Goal: Navigation & Orientation: Find specific page/section

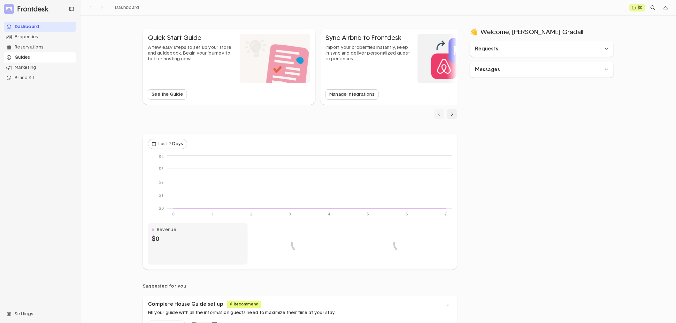
click at [27, 58] on div "Guides" at bounding box center [40, 57] width 73 height 10
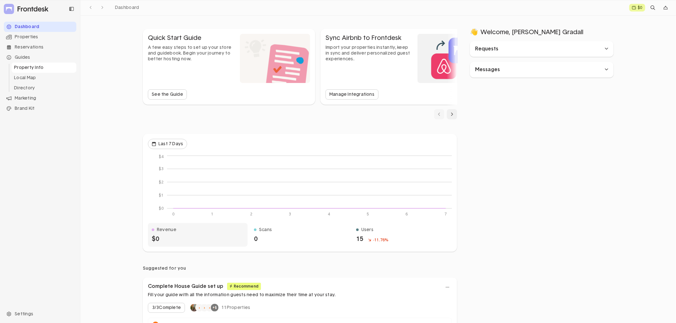
click at [35, 66] on li "Property Info" at bounding box center [44, 68] width 65 height 10
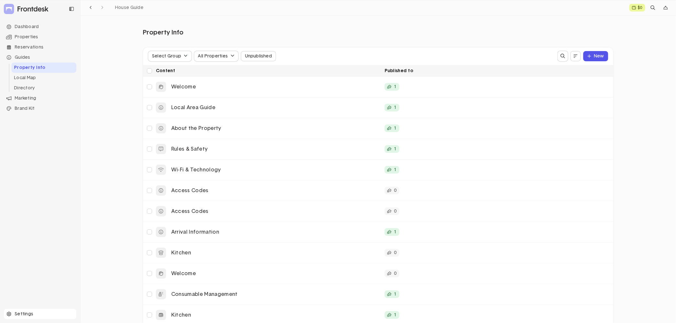
click at [28, 312] on div "Settings" at bounding box center [40, 314] width 73 height 10
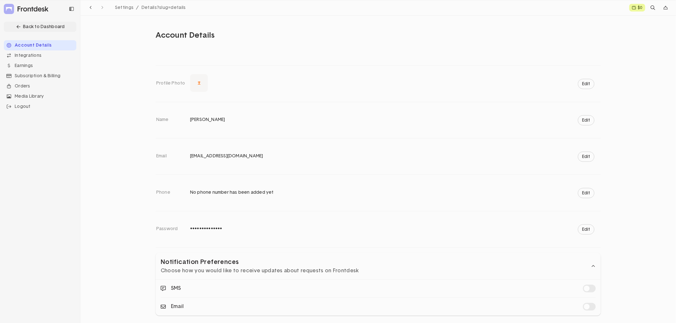
scroll to position [11, 0]
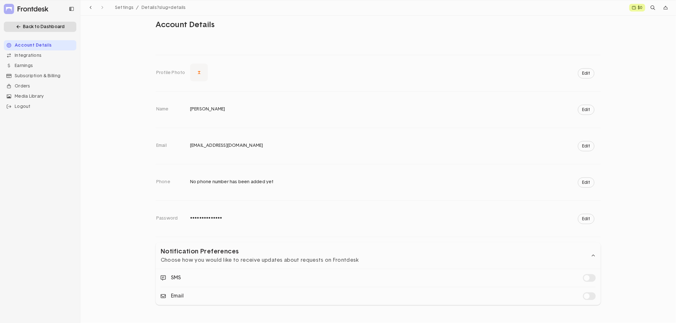
click at [55, 27] on div "Back to Dashboard" at bounding box center [40, 27] width 73 height 10
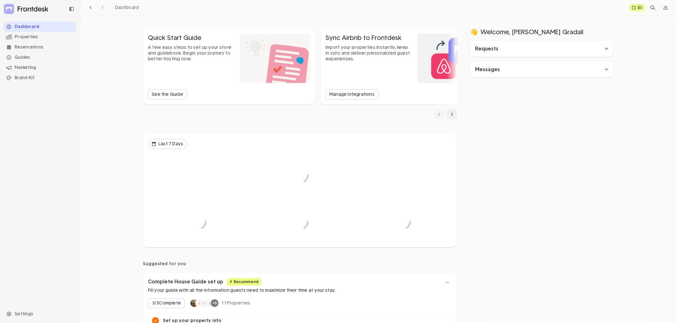
click at [38, 10] on icon at bounding box center [26, 9] width 45 height 10
